Goal: Transaction & Acquisition: Purchase product/service

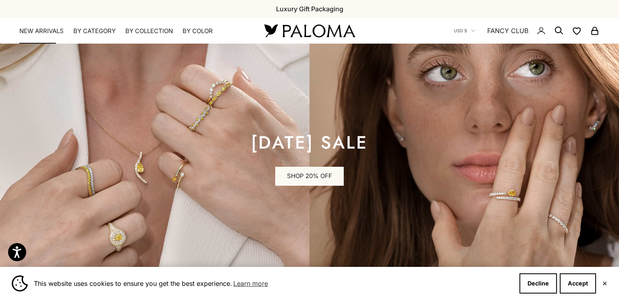
click at [41, 30] on link "NEW ARRIVALS" at bounding box center [41, 31] width 44 height 8
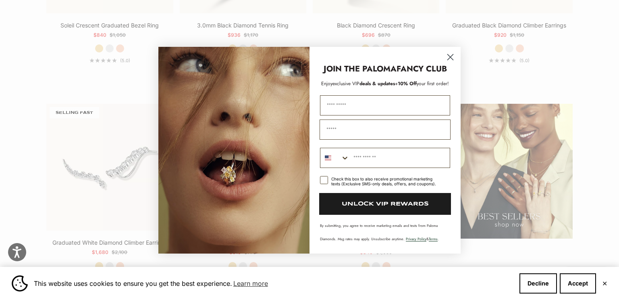
scroll to position [1041, 0]
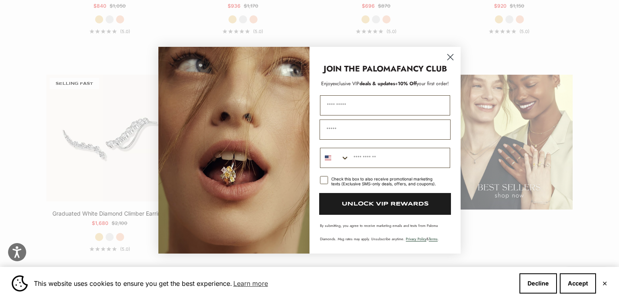
click at [443, 56] on div "JOIN THE PALOMA FANCY CLUB" at bounding box center [385, 65] width 135 height 20
click at [447, 54] on circle "Close dialog" at bounding box center [450, 56] width 13 height 13
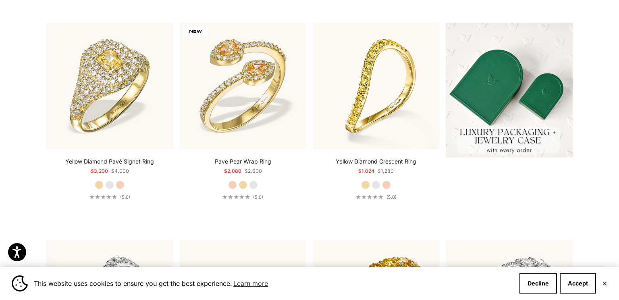
scroll to position [0, 0]
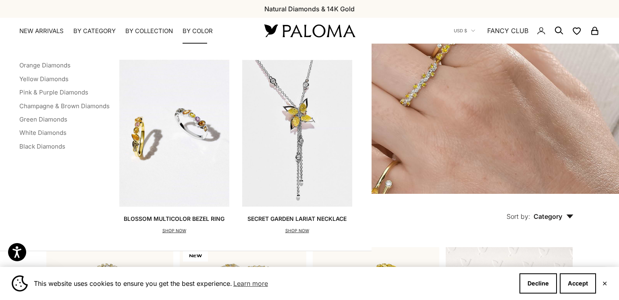
click at [200, 30] on summary "By Color" at bounding box center [198, 31] width 30 height 8
click at [191, 26] on x-header "Paloma Diamonds Open navigation menu Open search NEW ARRIVALS By Category Categ…" at bounding box center [309, 31] width 619 height 26
click at [38, 66] on link "Orange Diamonds" at bounding box center [44, 65] width 51 height 8
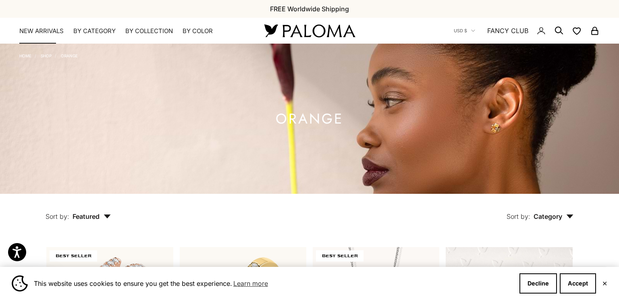
click at [38, 33] on link "NEW ARRIVALS" at bounding box center [41, 31] width 44 height 8
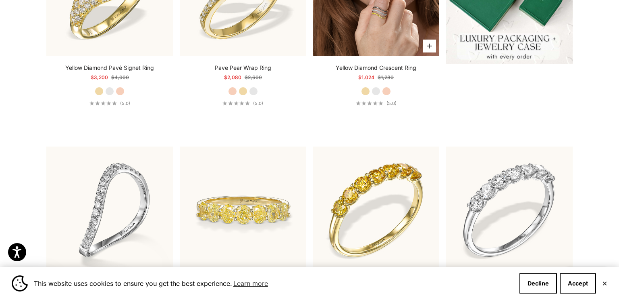
scroll to position [320, 0]
